Goal: Task Accomplishment & Management: Complete application form

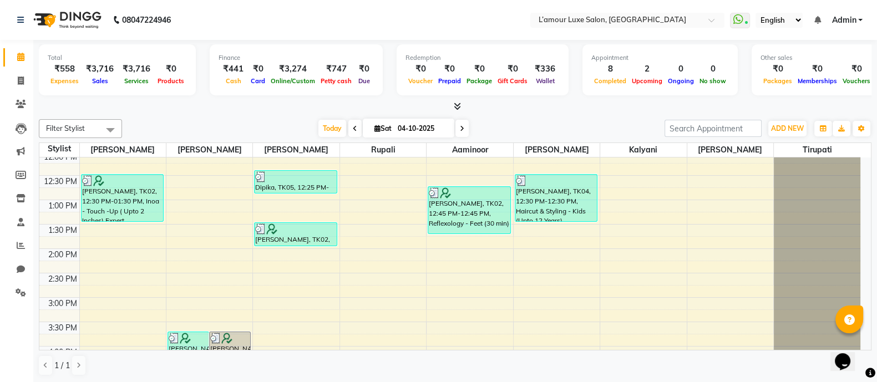
scroll to position [86, 0]
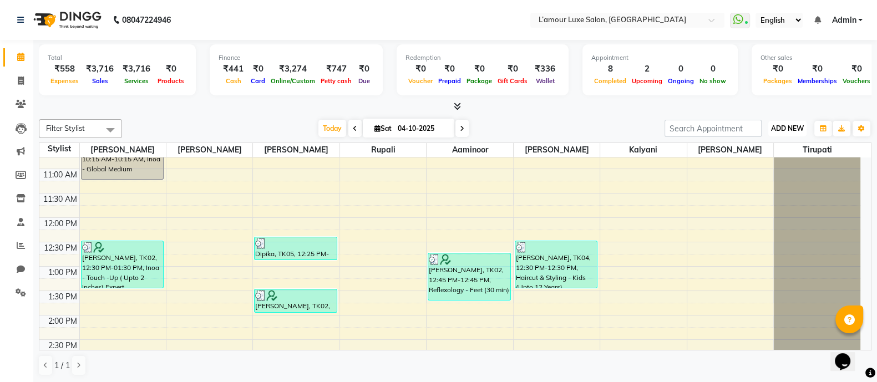
click at [787, 124] on span "ADD NEW" at bounding box center [787, 128] width 33 height 8
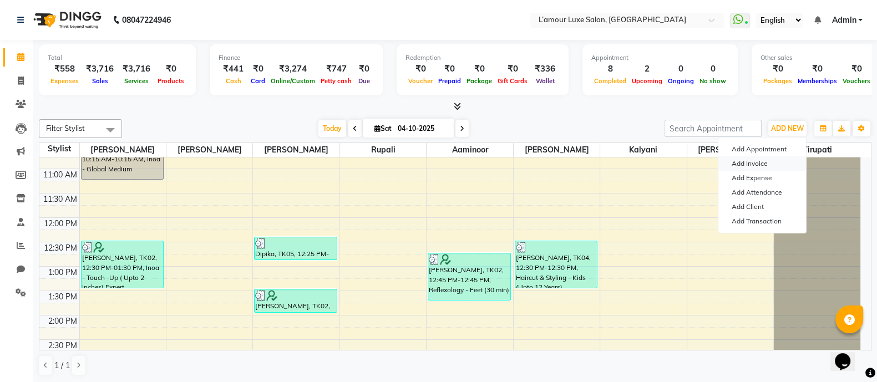
click at [755, 164] on link "Add Invoice" at bounding box center [762, 163] width 88 height 14
select select "7325"
select select "service"
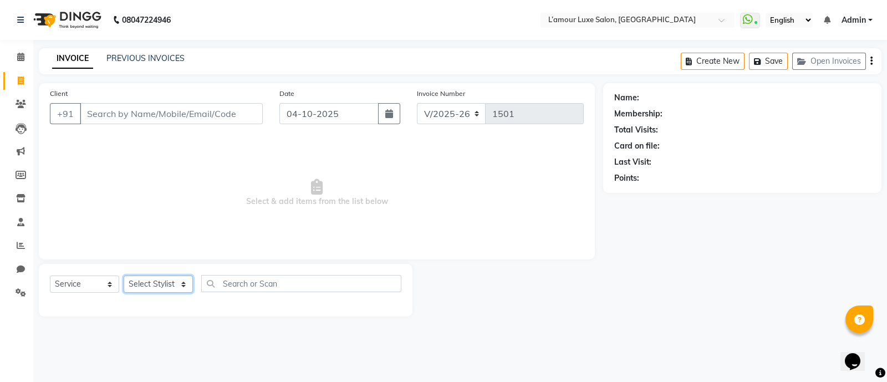
click at [179, 284] on select "Select Stylist Aaminoor [PERSON_NAME] [PERSON_NAME] [PERSON_NAME] [PERSON_NAME]…" at bounding box center [158, 284] width 69 height 17
select select "79012"
click at [124, 276] on select "Select Stylist Aaminoor [PERSON_NAME] [PERSON_NAME] [PERSON_NAME] [PERSON_NAME]…" at bounding box center [158, 284] width 69 height 17
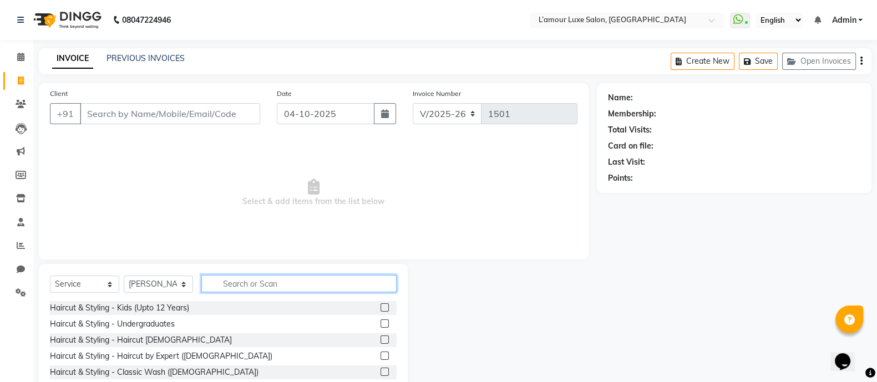
click at [254, 282] on input "text" at bounding box center [298, 283] width 195 height 17
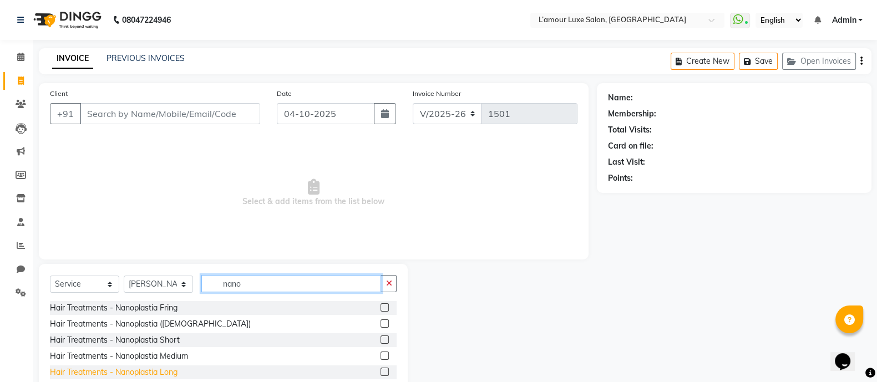
type input "nano"
click at [169, 368] on div "Hair Treatments - Nanoplastia Long" at bounding box center [114, 372] width 128 height 12
checkbox input "false"
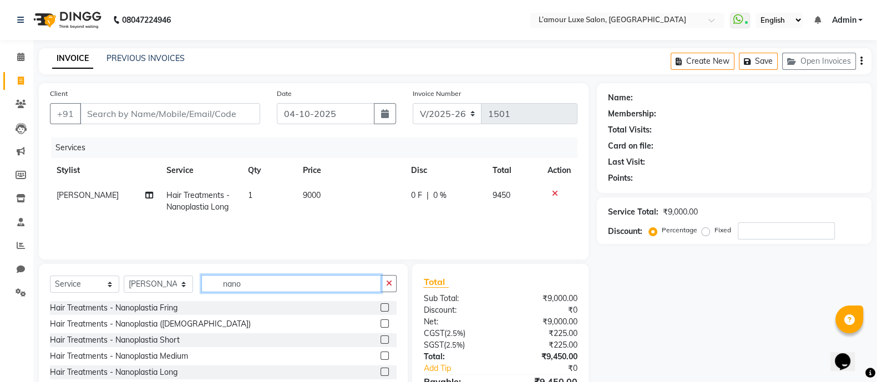
click at [241, 284] on input "nano" at bounding box center [291, 283] width 180 height 17
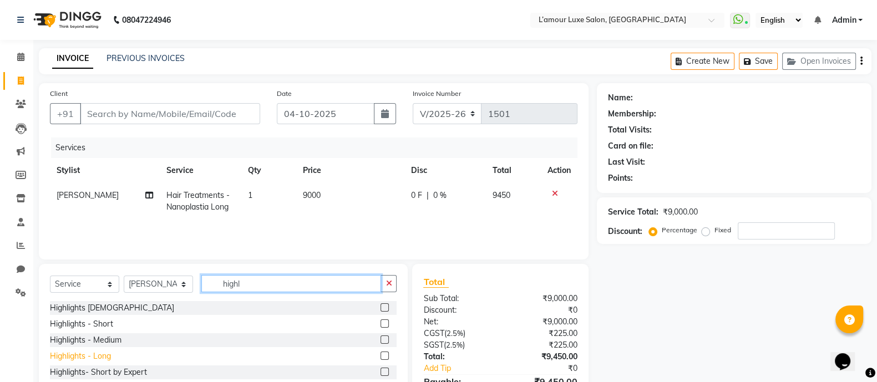
type input "highl"
click at [101, 358] on div "Highlights - Long" at bounding box center [80, 356] width 61 height 12
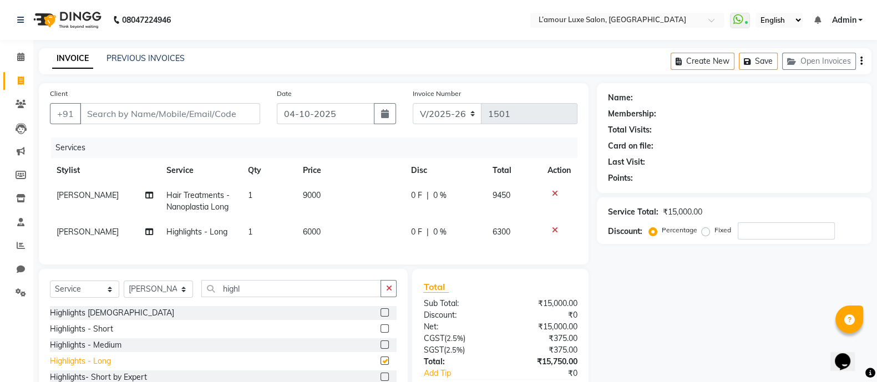
checkbox input "false"
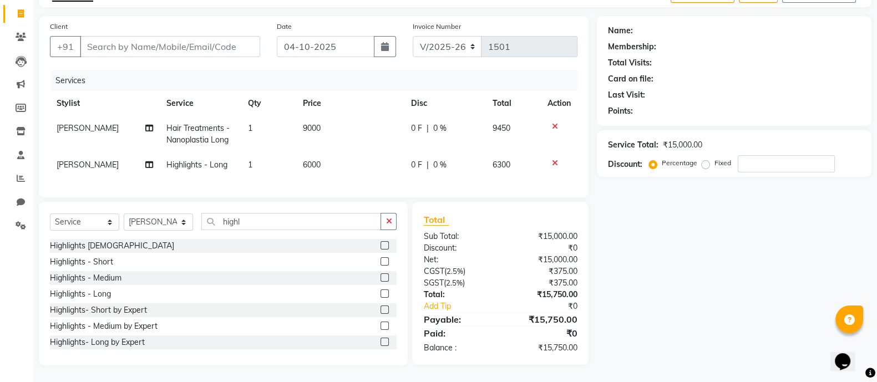
scroll to position [78, 0]
click at [259, 224] on input "highl" at bounding box center [291, 221] width 180 height 17
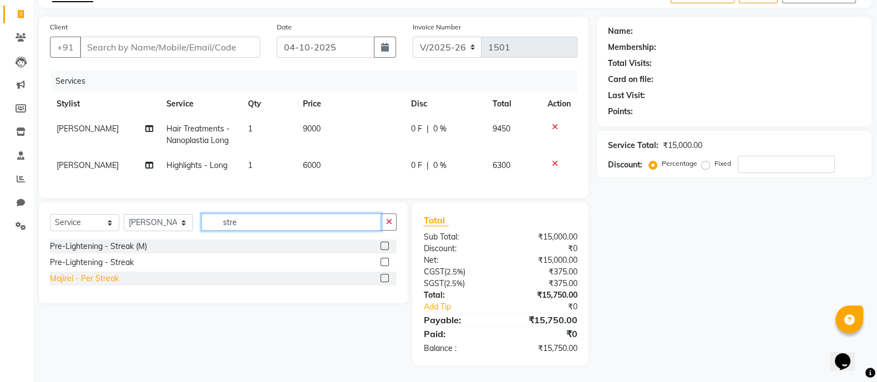
type input "stre"
click at [106, 282] on div "Majirel - Per Streak" at bounding box center [84, 279] width 69 height 12
checkbox input "false"
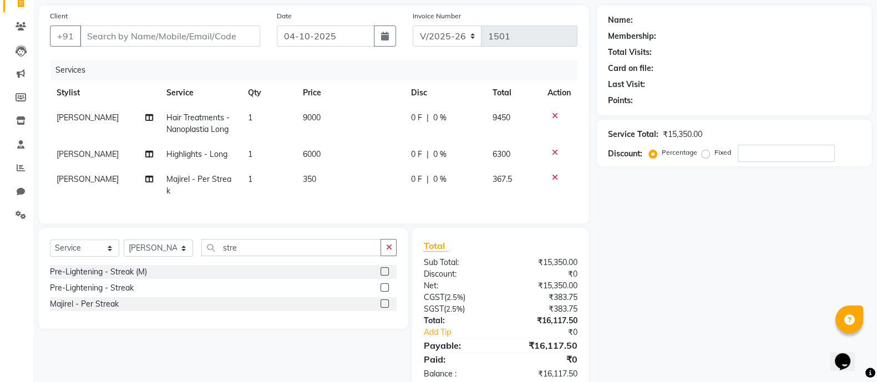
click at [263, 180] on td "1" at bounding box center [268, 185] width 54 height 37
select select "79012"
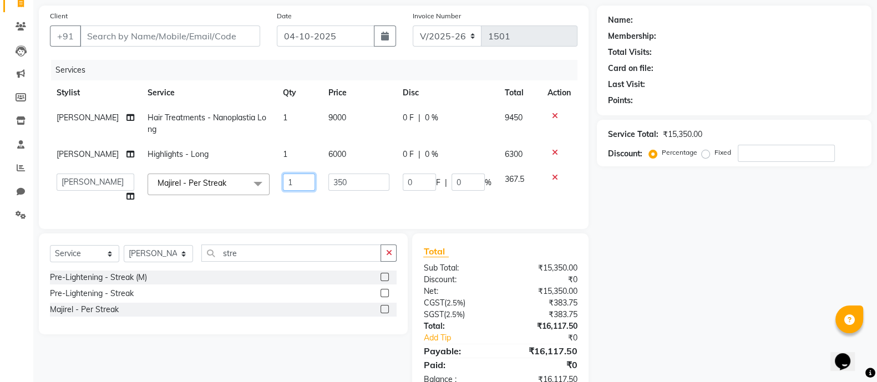
click at [295, 185] on input "1" at bounding box center [299, 182] width 32 height 17
type input "10"
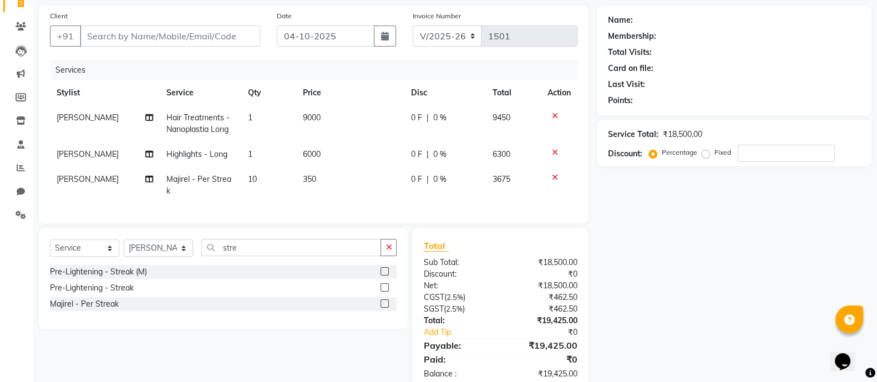
click at [300, 209] on div "Services Stylist Service Qty Price Disc Total Action [PERSON_NAME] Hair Treatme…" at bounding box center [313, 136] width 527 height 152
click at [554, 153] on icon at bounding box center [555, 153] width 6 height 8
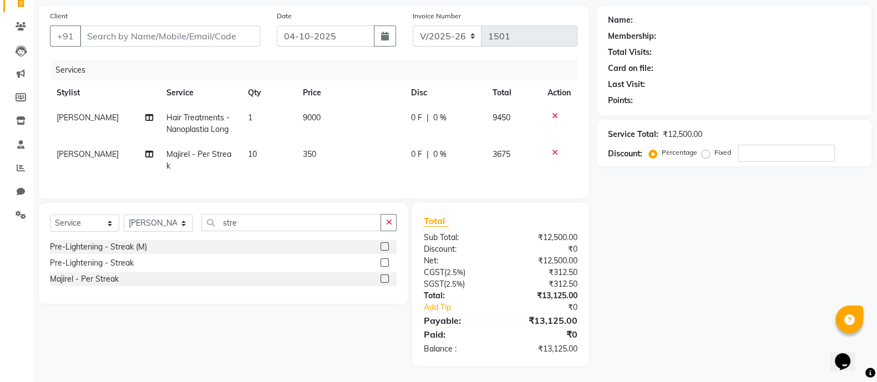
click at [320, 115] on td "9000" at bounding box center [350, 123] width 108 height 37
select select "79012"
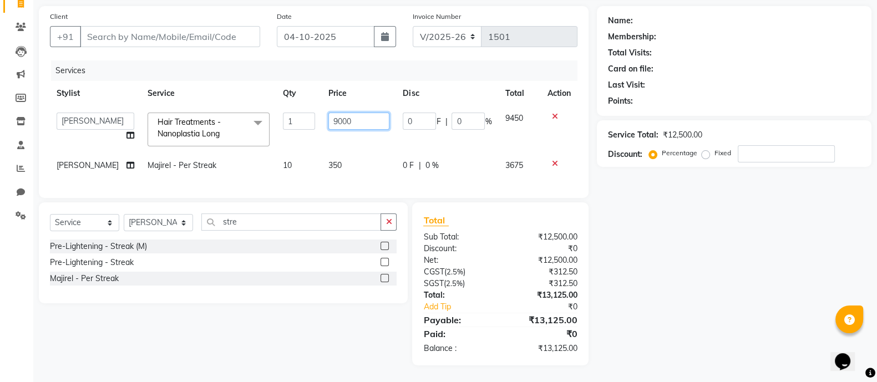
click at [328, 119] on input "9000" at bounding box center [358, 121] width 61 height 17
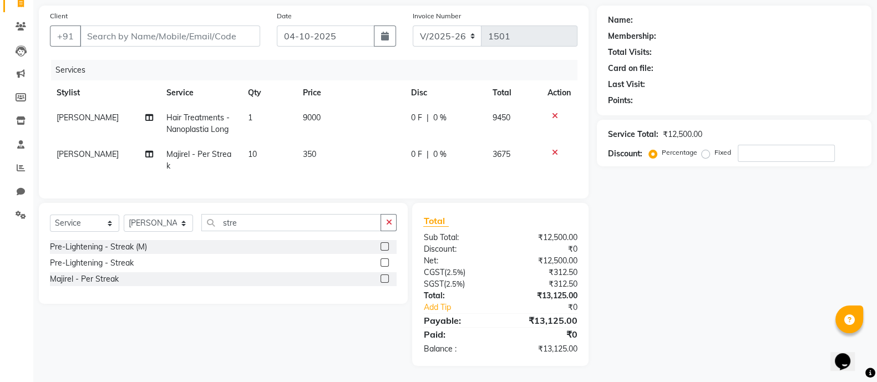
click at [384, 106] on td "9000" at bounding box center [350, 123] width 108 height 37
select select "79012"
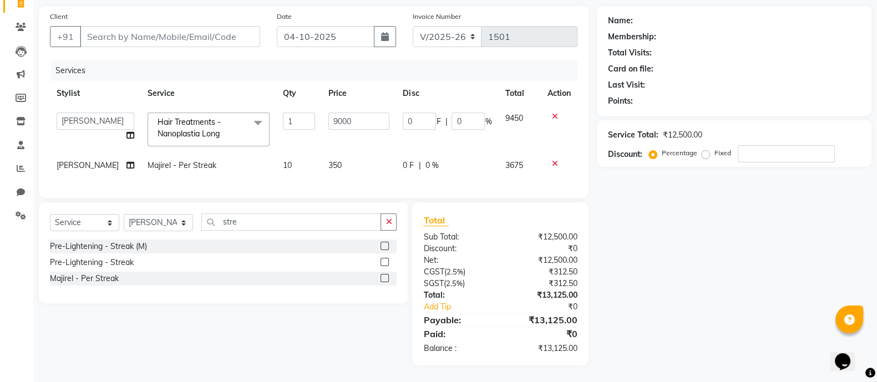
click at [449, 98] on th "Disc" at bounding box center [447, 93] width 102 height 25
click at [461, 124] on input "0" at bounding box center [467, 121] width 33 height 17
type input "25"
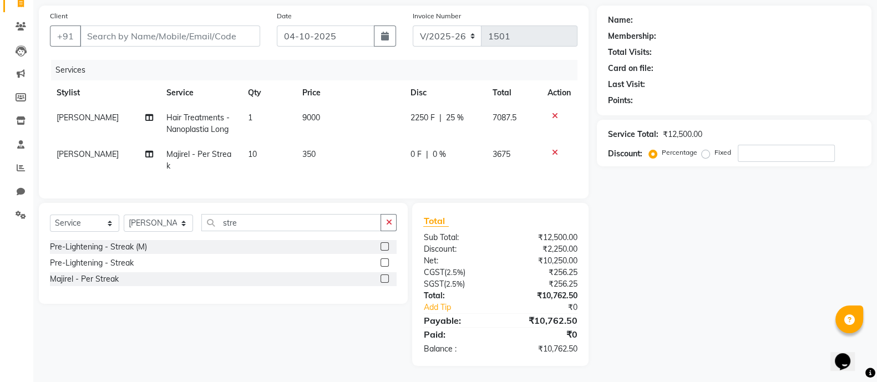
click at [452, 100] on th "Disc" at bounding box center [445, 92] width 82 height 25
click at [447, 154] on div "0 F | 0 %" at bounding box center [444, 155] width 69 height 12
select select "79012"
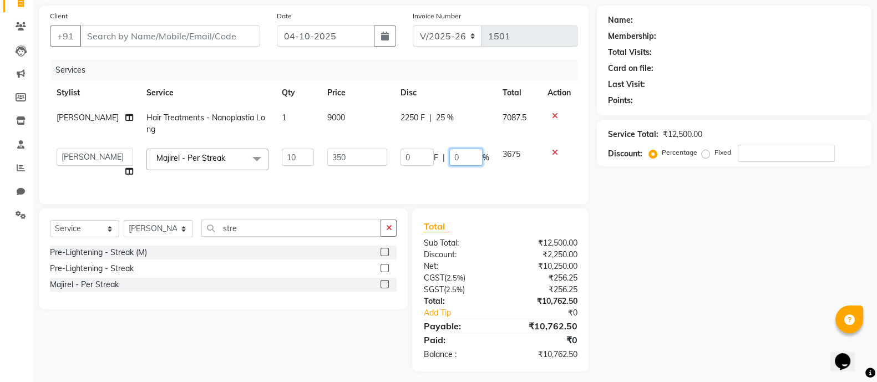
click at [467, 159] on input "0" at bounding box center [465, 157] width 33 height 17
type input "25"
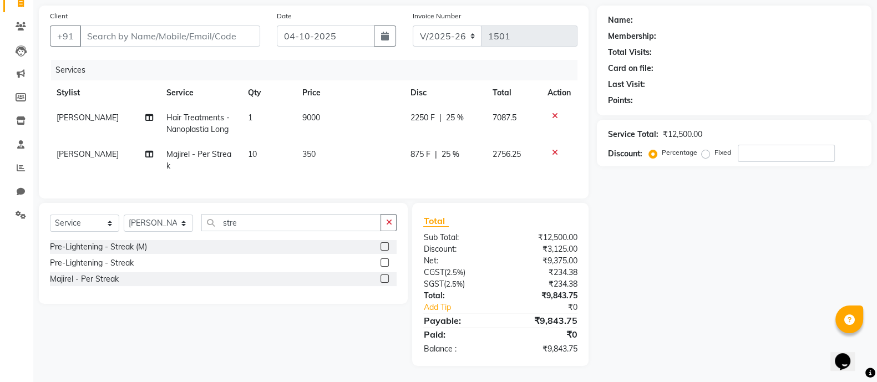
click at [444, 106] on td "2250 F | 25 %" at bounding box center [445, 123] width 82 height 37
select select "79012"
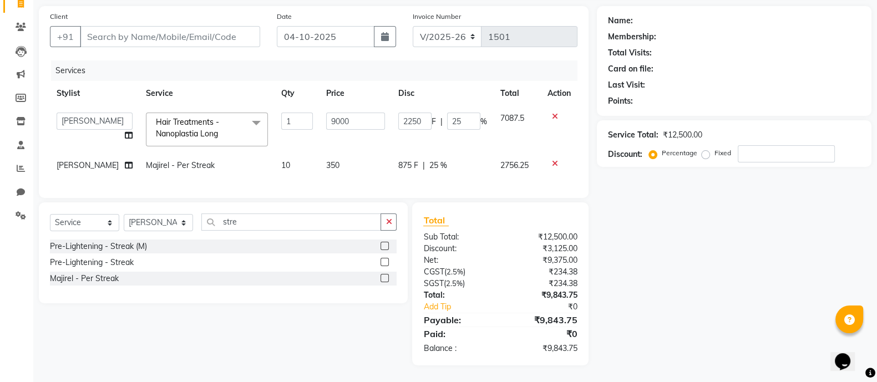
scroll to position [68, 0]
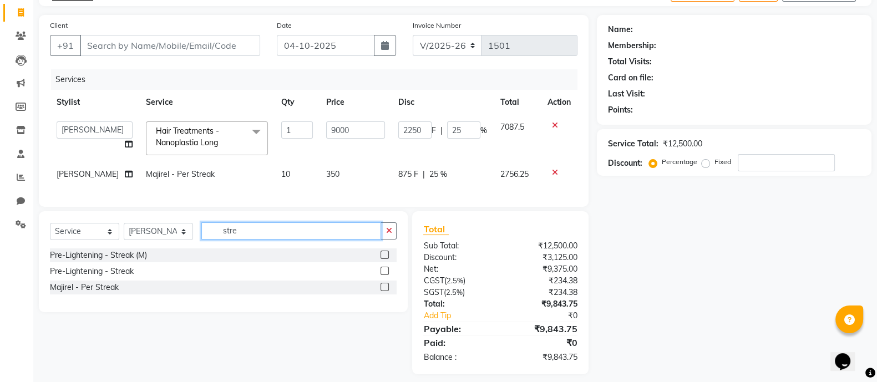
click at [266, 240] on input "stre" at bounding box center [291, 230] width 180 height 17
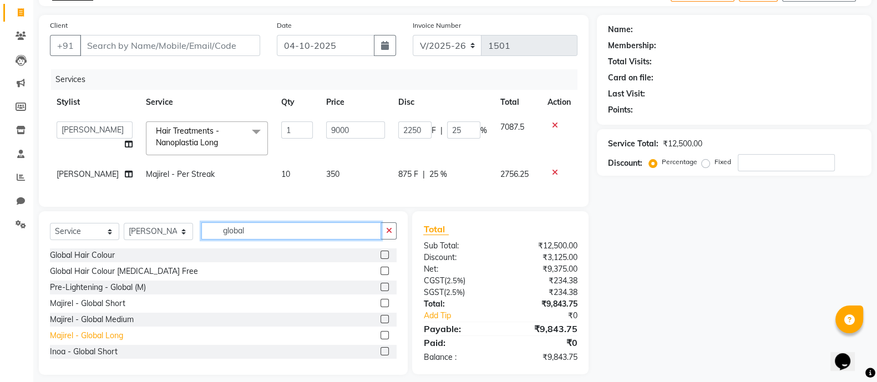
type input "global"
click at [116, 342] on div "Majirel - Global Long" at bounding box center [86, 336] width 73 height 12
checkbox input "false"
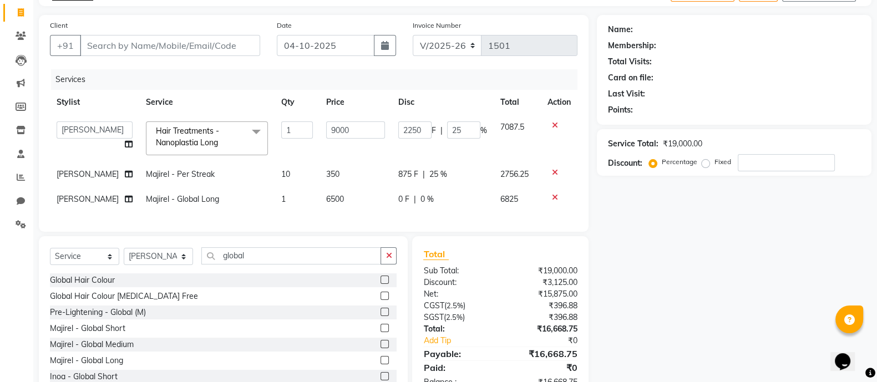
click at [337, 200] on td "6500" at bounding box center [355, 199] width 72 height 25
select select "79012"
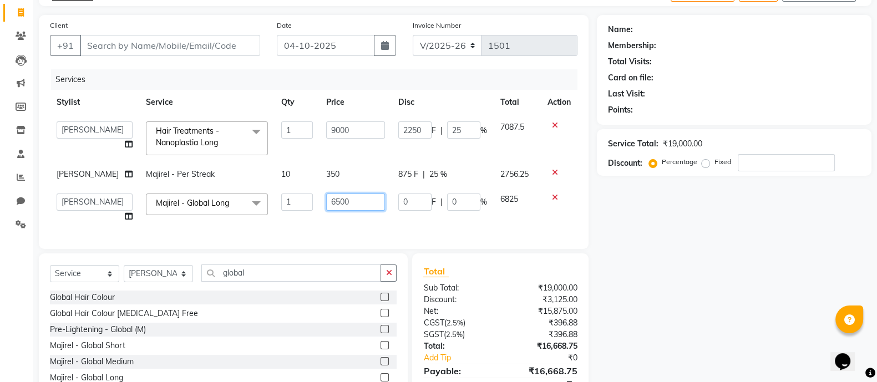
drag, startPoint x: 349, startPoint y: 200, endPoint x: 226, endPoint y: 210, distance: 123.4
click at [226, 210] on tr "Aaminoor [PERSON_NAME] [PERSON_NAME] [PERSON_NAME] [PERSON_NAME] [PERSON_NAME] …" at bounding box center [313, 208] width 527 height 42
type input "2999"
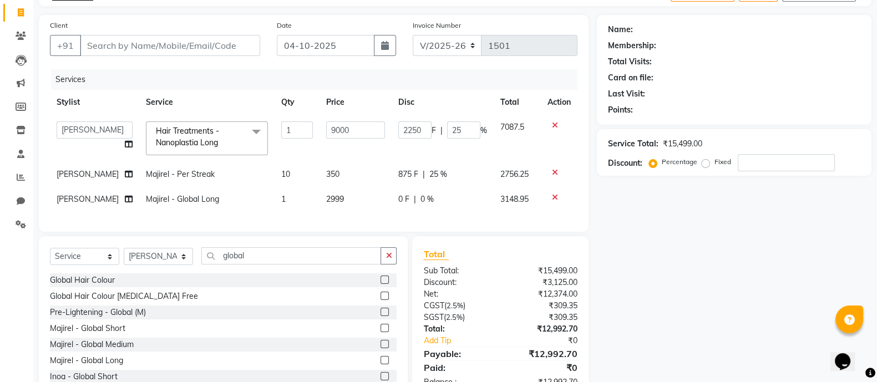
click at [304, 221] on div "Services Stylist Service Qty Price Disc Total Action Aaminoor [PERSON_NAME] [PE…" at bounding box center [313, 144] width 527 height 151
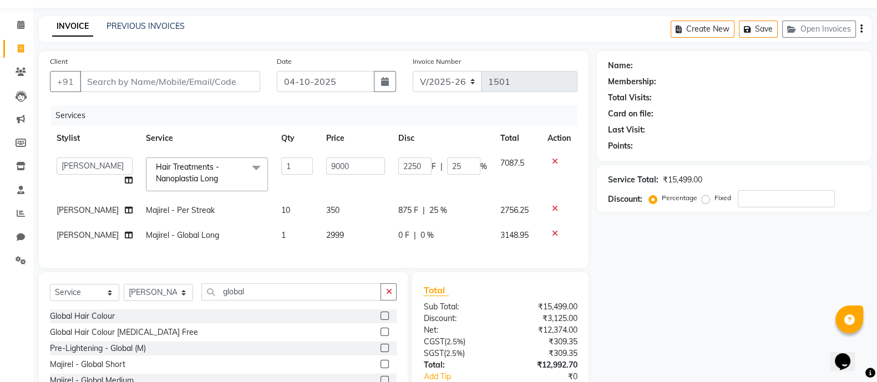
scroll to position [31, 0]
click at [327, 167] on input "9000" at bounding box center [355, 167] width 59 height 17
type input "8000"
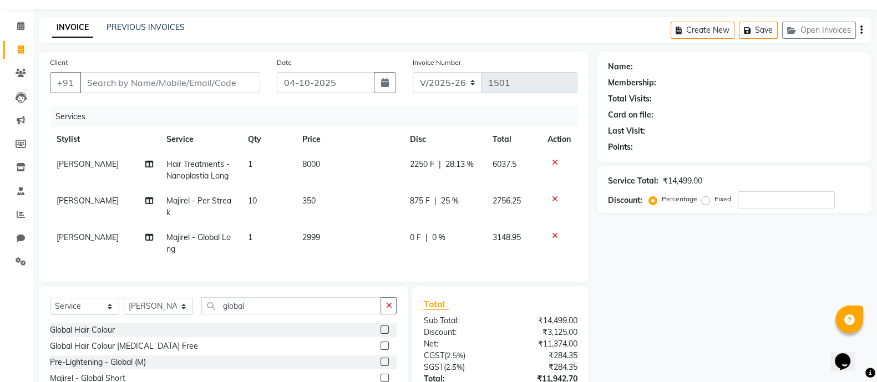
click at [353, 114] on div "Services" at bounding box center [318, 116] width 534 height 21
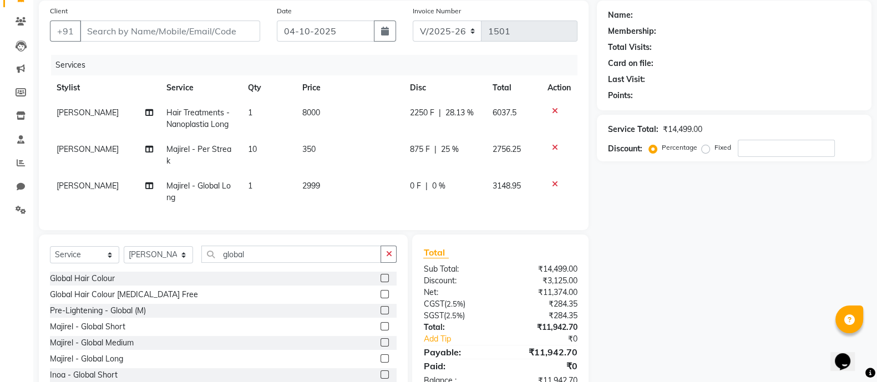
scroll to position [82, 0]
click at [455, 113] on span "28.13 %" at bounding box center [459, 114] width 28 height 12
select select "79012"
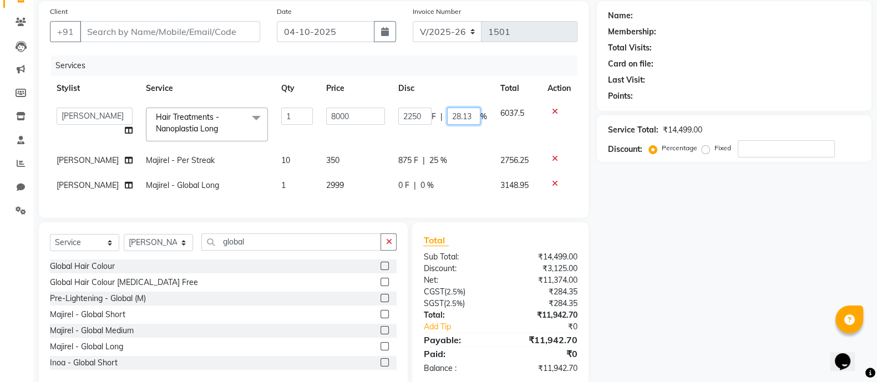
click at [462, 118] on input "28.13" at bounding box center [463, 116] width 33 height 17
type input "1"
type input "25"
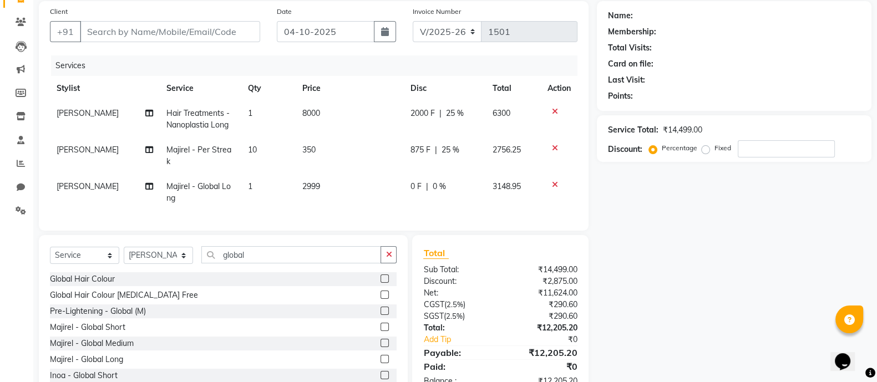
click at [441, 73] on div "Services" at bounding box center [318, 65] width 534 height 21
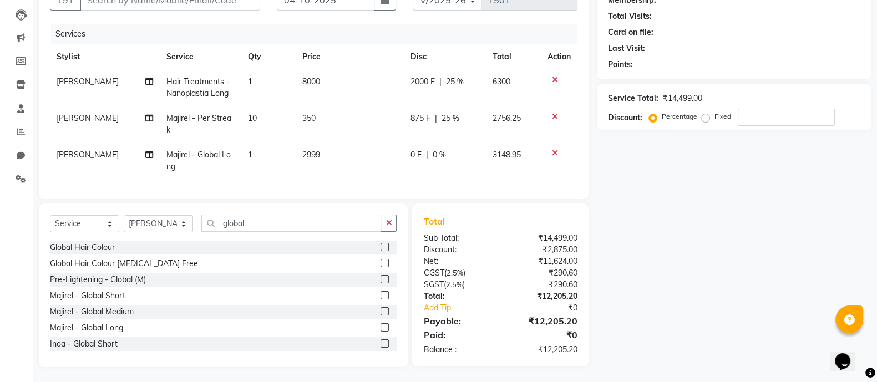
scroll to position [113, 0]
click at [311, 226] on input "global" at bounding box center [291, 223] width 180 height 17
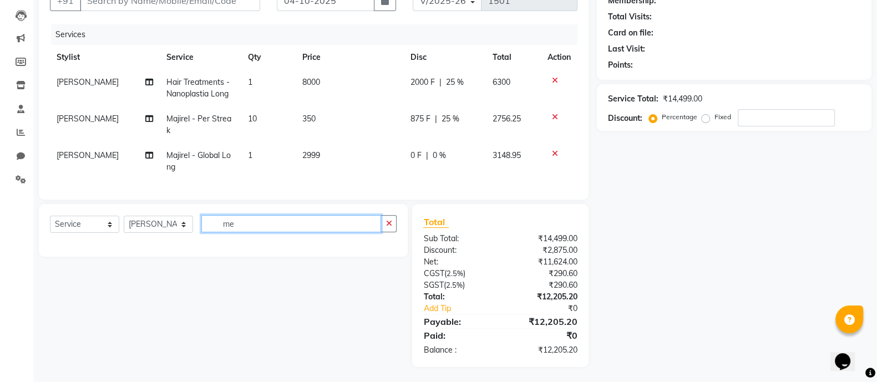
type input "m"
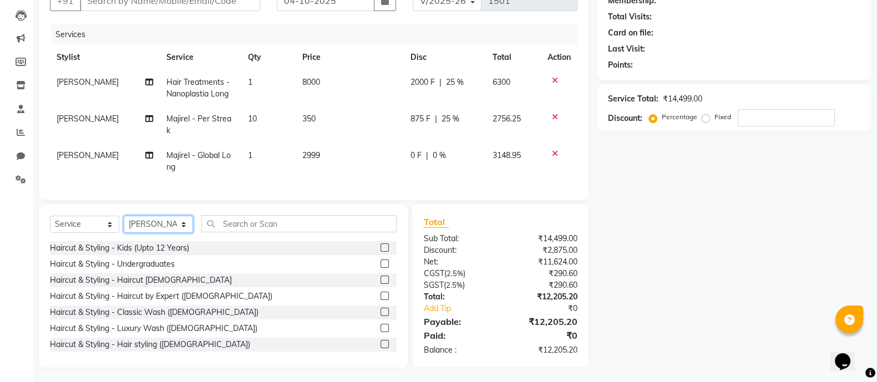
click at [161, 220] on select "Select Stylist Aaminoor [PERSON_NAME] [PERSON_NAME] [PERSON_NAME] [PERSON_NAME]…" at bounding box center [158, 224] width 69 height 17
select select "63349"
click at [124, 216] on select "Select Stylist Aaminoor [PERSON_NAME] [PERSON_NAME] [PERSON_NAME] [PERSON_NAME]…" at bounding box center [158, 224] width 69 height 17
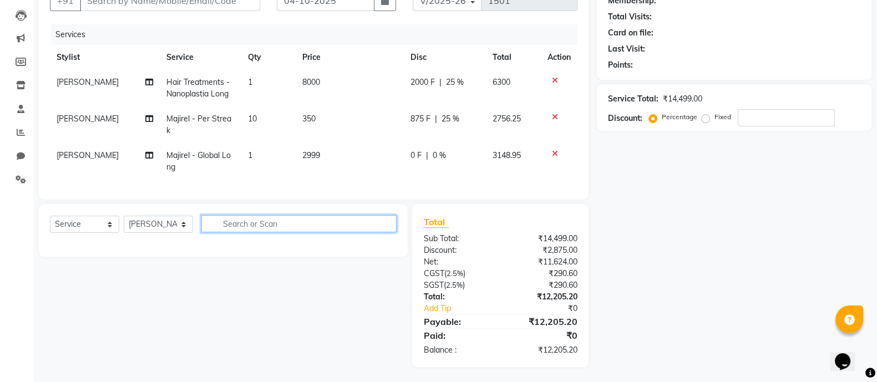
click at [300, 223] on input "text" at bounding box center [298, 223] width 195 height 17
type input "m"
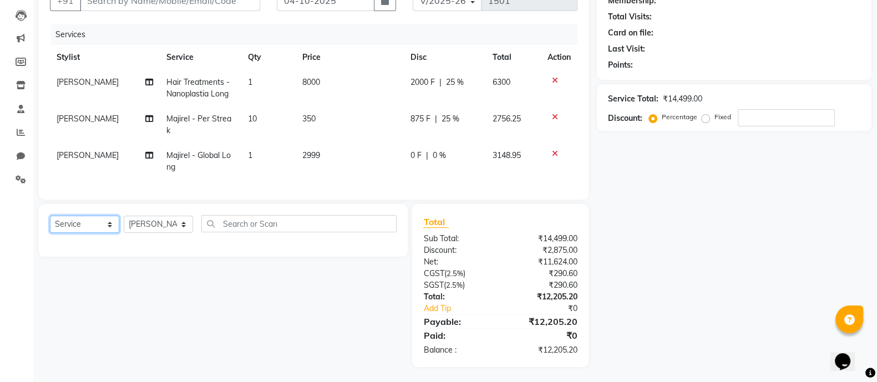
click at [101, 224] on select "Select Service Product Membership Package Voucher Prepaid Gift Card" at bounding box center [84, 224] width 69 height 17
click at [50, 216] on select "Select Service Product Membership Package Voucher Prepaid Gift Card" at bounding box center [84, 224] width 69 height 17
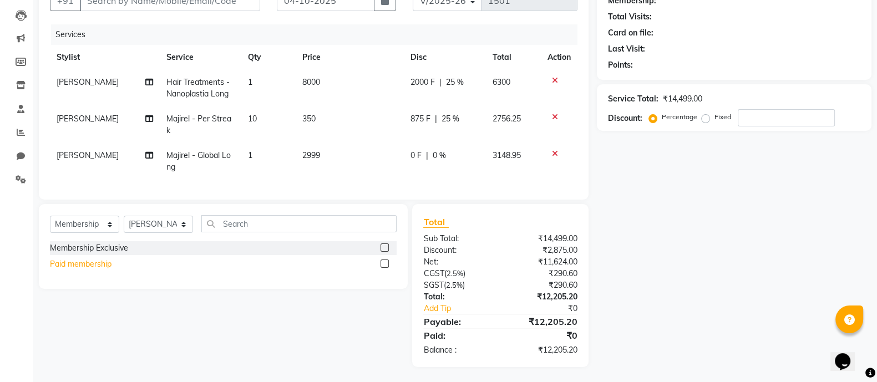
click at [90, 263] on div "Paid membership" at bounding box center [81, 264] width 62 height 12
select select "select"
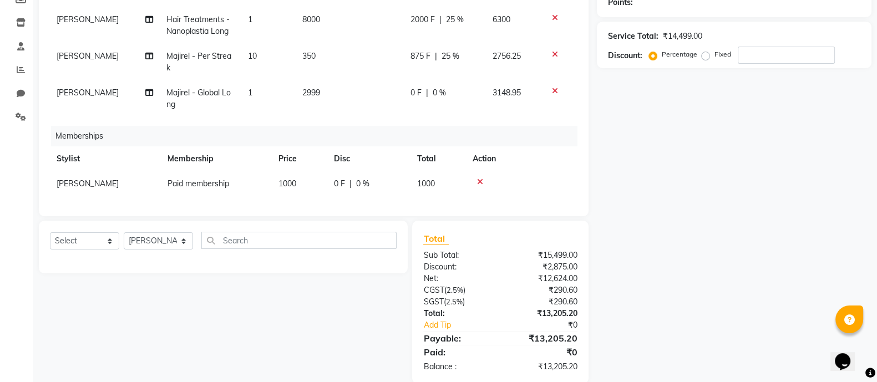
scroll to position [175, 0]
